Goal: Task Accomplishment & Management: Use online tool/utility

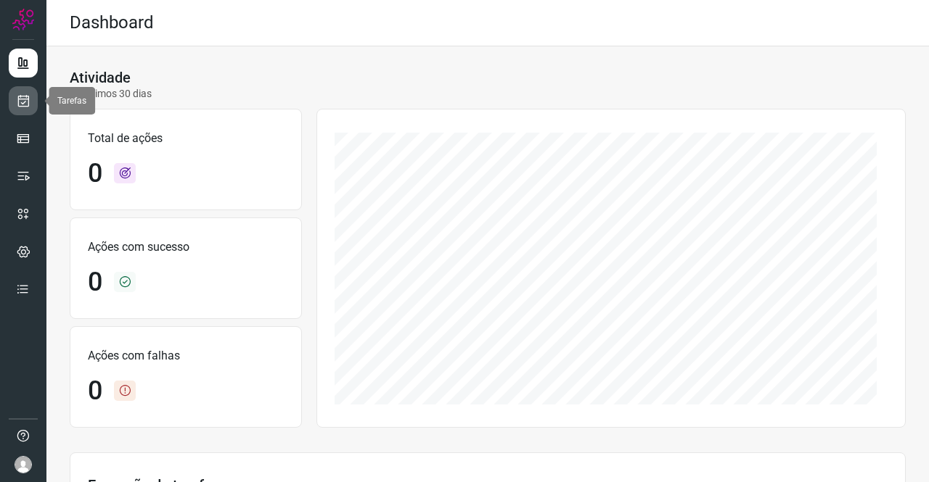
click at [22, 104] on icon at bounding box center [23, 101] width 15 height 15
click at [25, 102] on icon at bounding box center [23, 101] width 15 height 15
click at [19, 96] on icon at bounding box center [23, 101] width 15 height 15
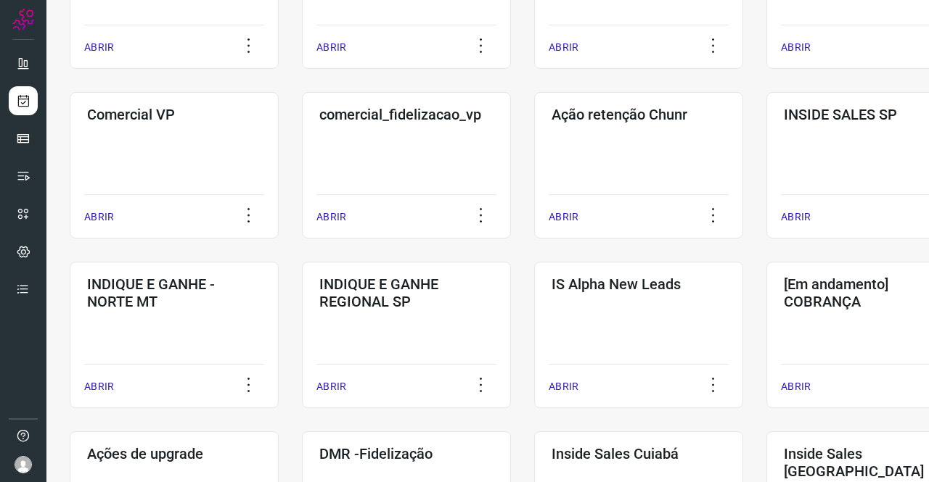
scroll to position [435, 0]
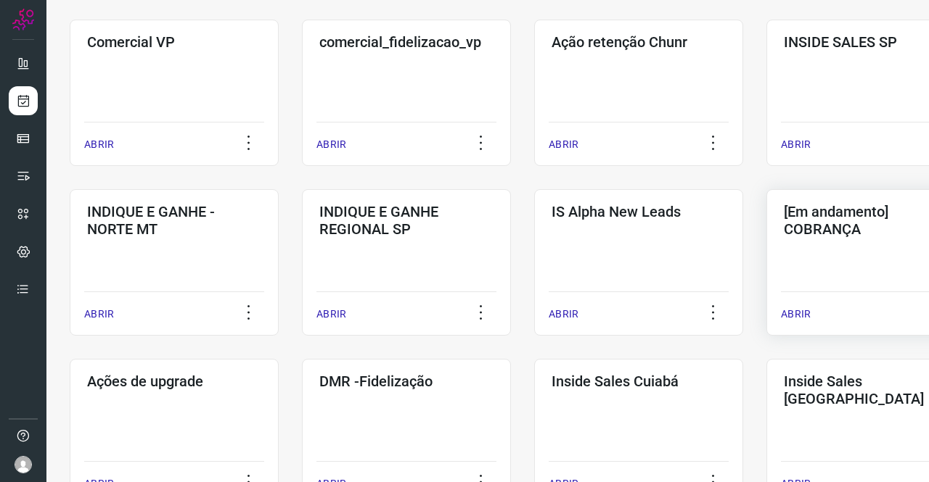
click at [817, 242] on div "[Em andamento] COBRANÇA ABRIR" at bounding box center [870, 262] width 209 height 147
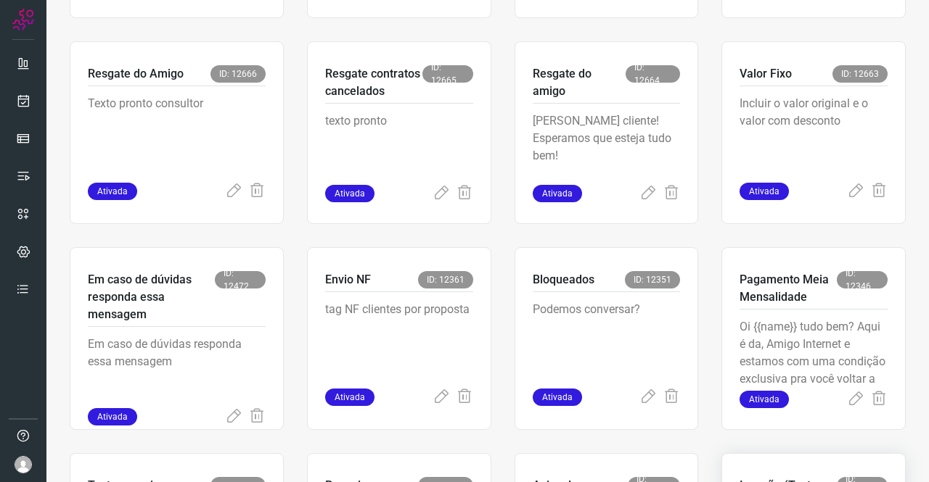
scroll to position [566, 0]
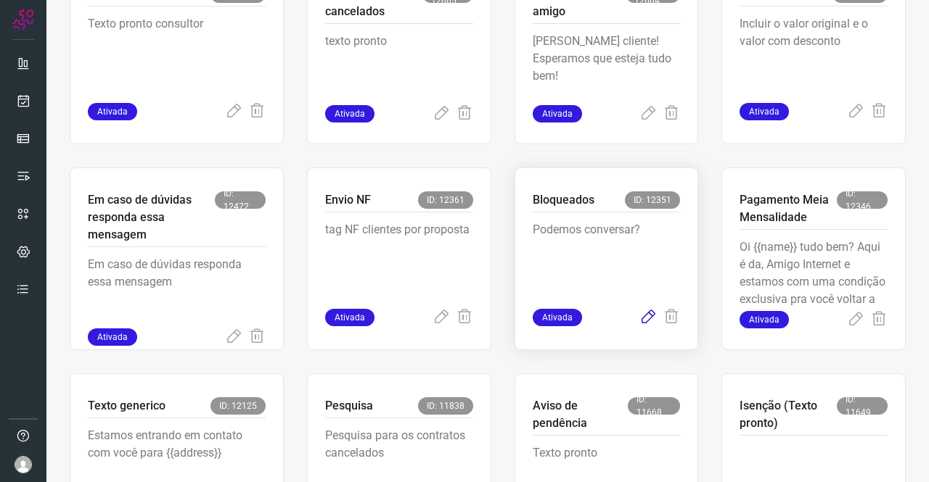
click at [641, 316] on icon at bounding box center [647, 317] width 17 height 17
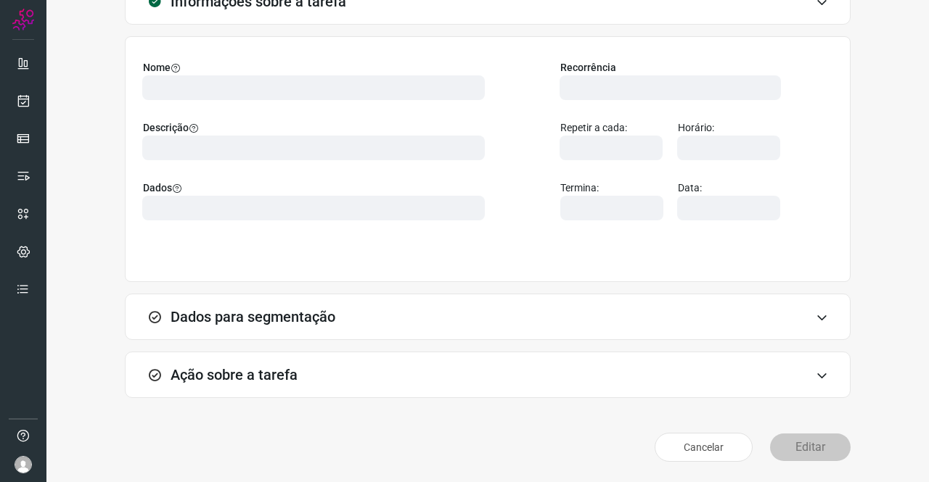
scroll to position [83, 0]
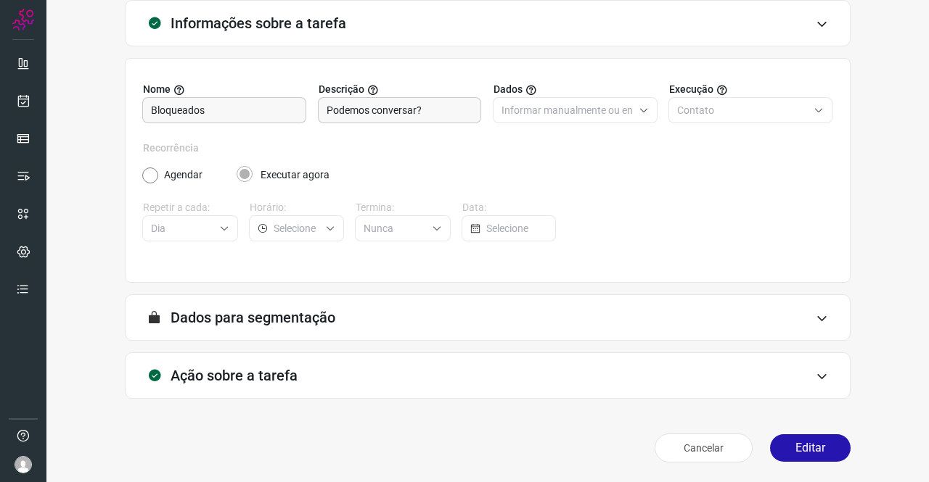
click at [236, 377] on h3 "Ação sobre a tarefa" at bounding box center [233, 375] width 127 height 17
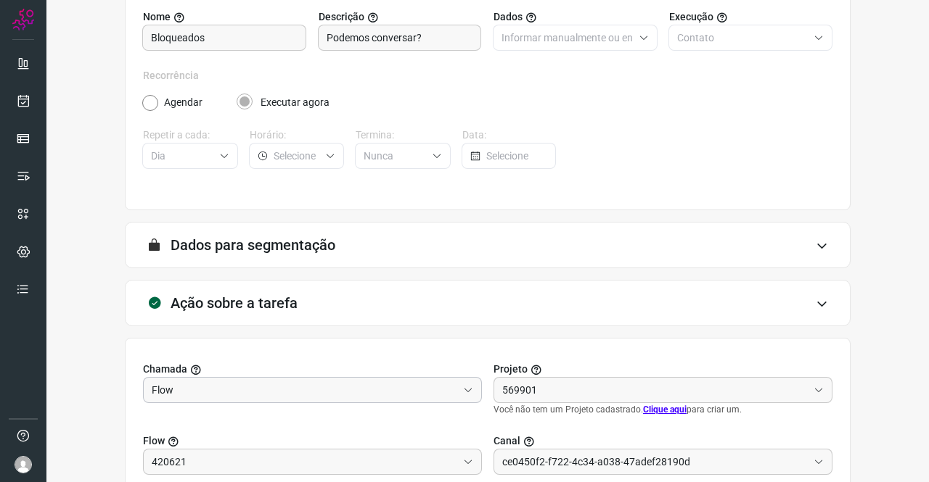
type input "Cobrança"
type input "Clientes Bloqueados - Texto generico"
type input "Amigo 0800"
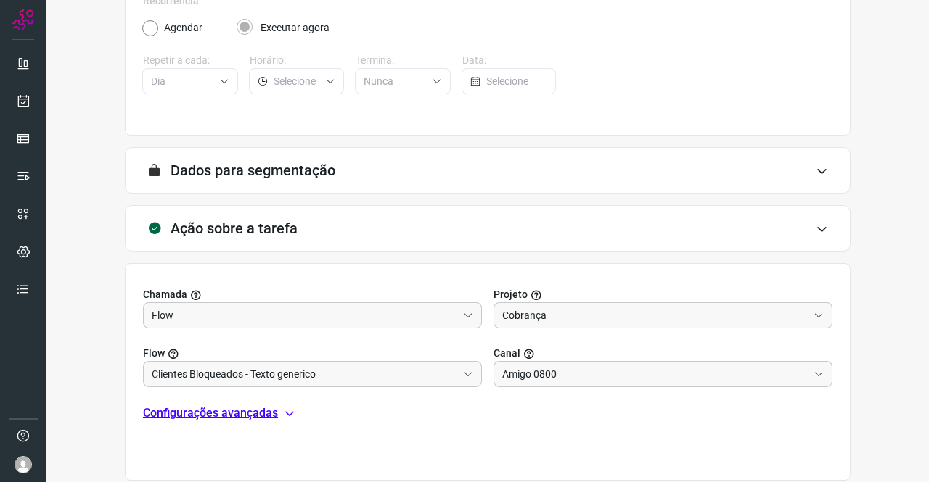
scroll to position [301, 0]
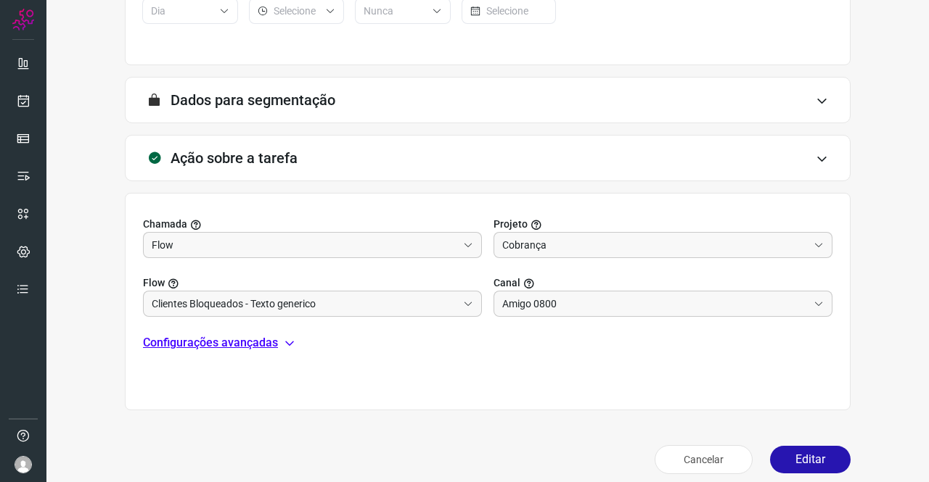
click at [213, 334] on p "Configurações avançadas" at bounding box center [210, 342] width 135 height 17
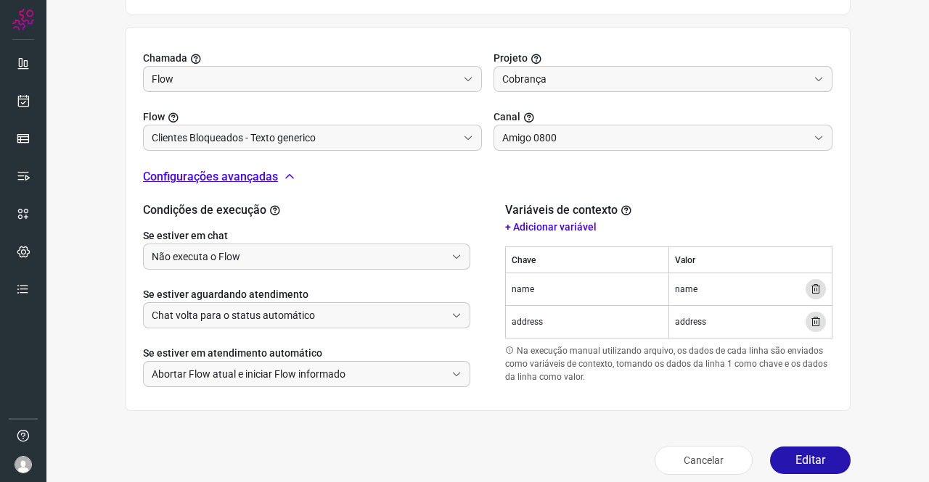
scroll to position [479, 0]
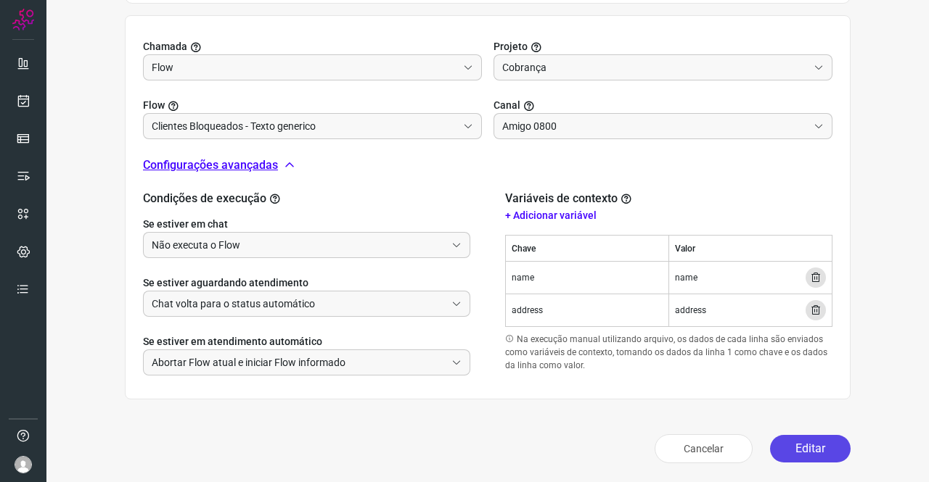
click at [808, 443] on button "Editar" at bounding box center [810, 449] width 81 height 28
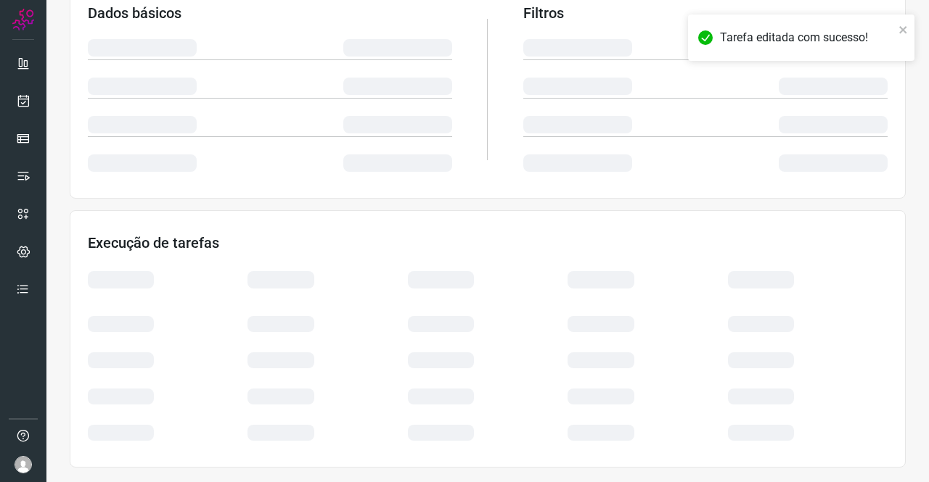
scroll to position [264, 0]
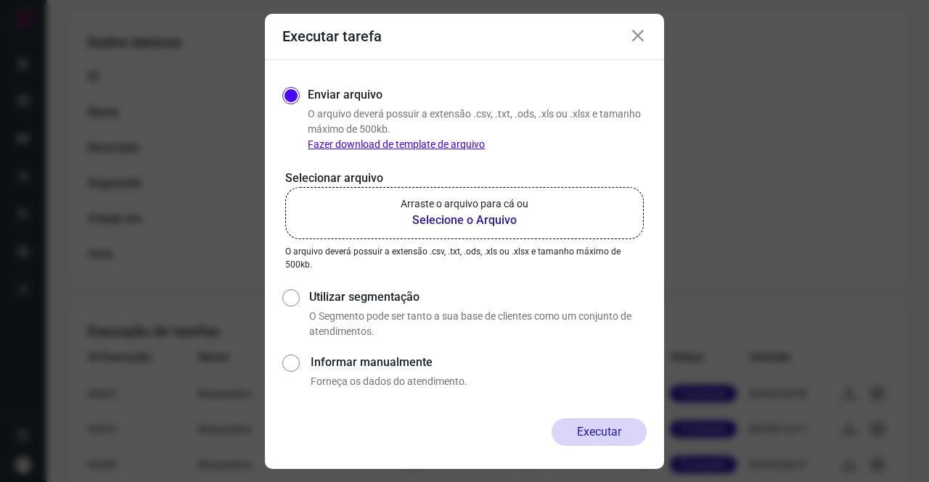
click at [485, 204] on p "Arraste o arquivo para cá ou" at bounding box center [464, 204] width 128 height 15
click at [0, 0] on input "Arraste o arquivo para cá ou Selecione o Arquivo" at bounding box center [0, 0] width 0 height 0
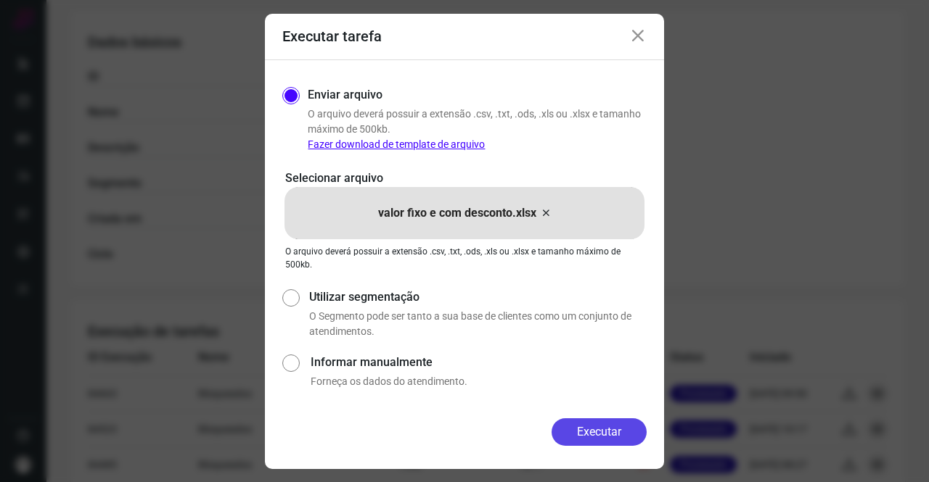
click at [585, 421] on button "Executar" at bounding box center [598, 433] width 95 height 28
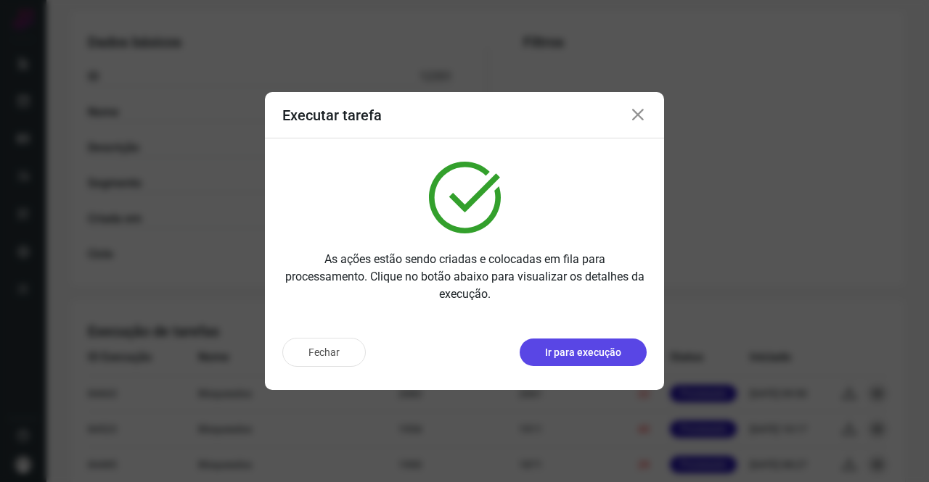
click at [585, 346] on p "Ir para execução" at bounding box center [583, 352] width 76 height 15
